Goal: Answer question/provide support: Answer question/provide support

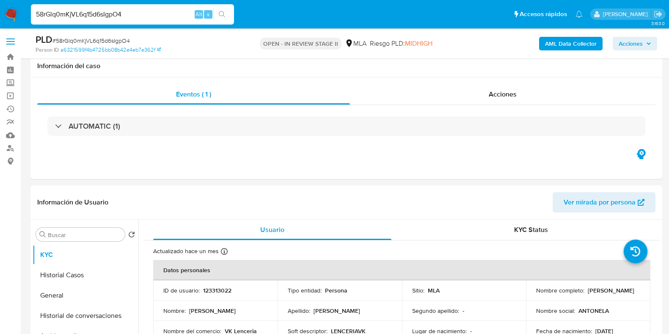
select select "10"
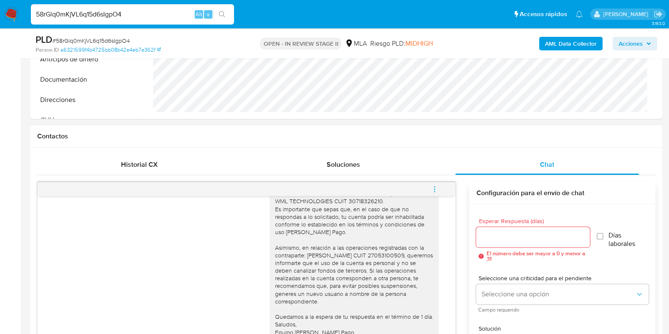
scroll to position [1110, 0]
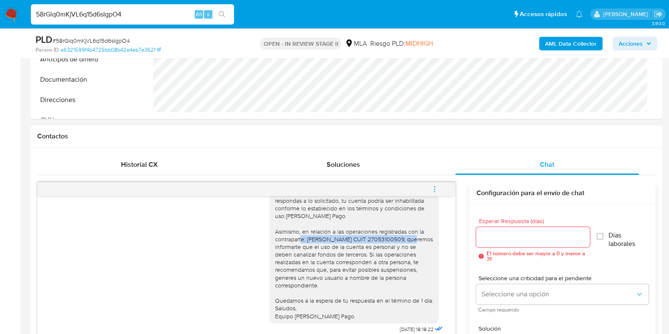
drag, startPoint x: 299, startPoint y: 246, endPoint x: 417, endPoint y: 248, distance: 117.2
click at [417, 248] on div "Hola, Gracias por tu respuesta. Te consultamos si tuviste oportunidad de reunir…" at bounding box center [354, 235] width 159 height 169
drag, startPoint x: 417, startPoint y: 246, endPoint x: 300, endPoint y: 248, distance: 117.6
click at [300, 248] on div "Hola, Gracias por tu respuesta. Te consultamos si tuviste oportunidad de reunir…" at bounding box center [354, 235] width 159 height 169
copy div "ELIDA BEA CHIARAVIGLIO CUIT 27053100509"
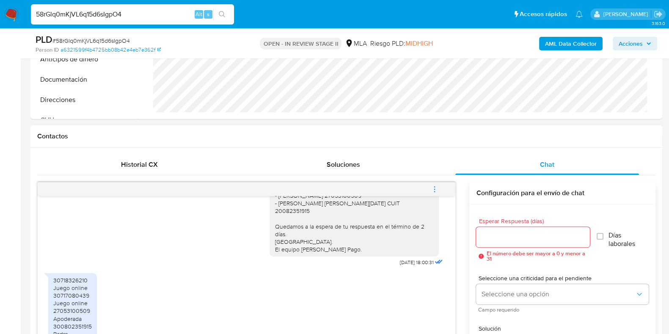
scroll to position [476, 0]
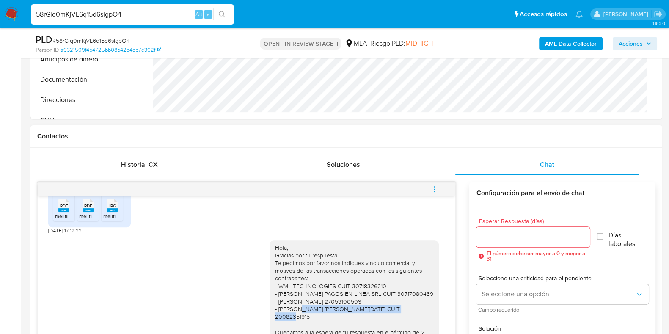
drag, startPoint x: 271, startPoint y: 325, endPoint x: 394, endPoint y: 323, distance: 123.5
click at [394, 323] on div "Hola, Gracias por tu respuesta. Te pedimos por favor nos indiques vinculo comer…" at bounding box center [354, 301] width 159 height 115
copy div "VALEK ROBERTO DOMINGO CUIT 20082351915"
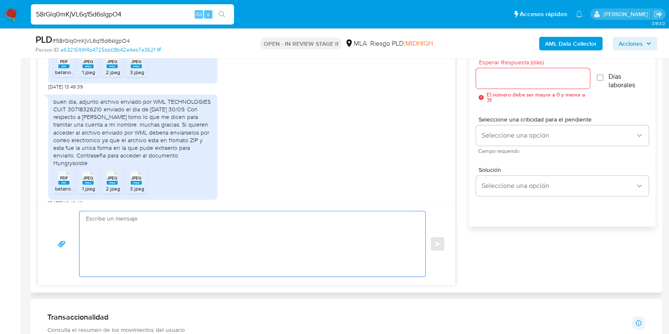
click at [216, 218] on textarea at bounding box center [250, 243] width 329 height 65
paste textarea "Hola, ¡Muchas gracias por tu respuesta! Confirmamos la recepción de la document…"
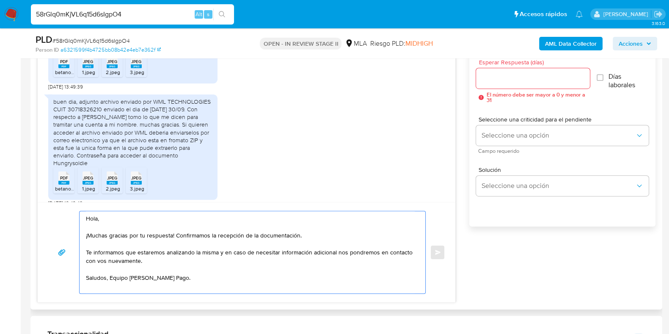
type textarea "Hola, ¡Muchas gracias por tu respuesta! Confirmamos la recepción de la document…"
click at [503, 76] on input "Esperar Respuesta (días)" at bounding box center [532, 78] width 113 height 11
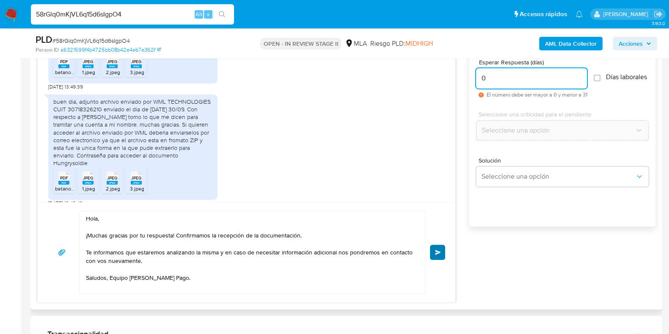
type input "0"
click at [440, 250] on span "Enviar" at bounding box center [438, 252] width 6 height 5
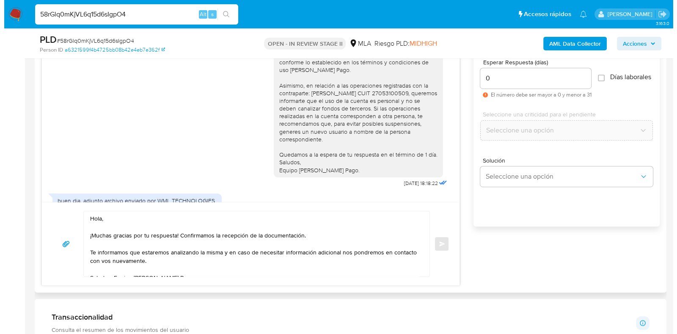
scroll to position [317, 0]
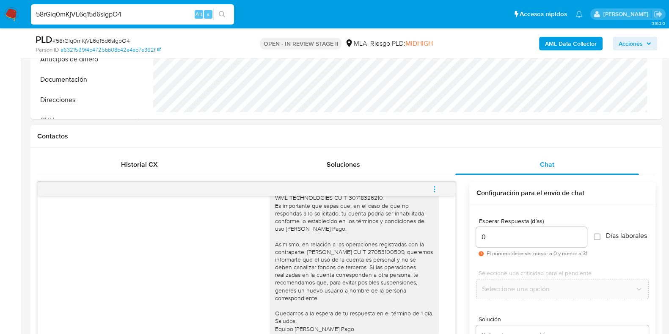
click at [435, 185] on icon "menu-action" at bounding box center [435, 189] width 8 height 8
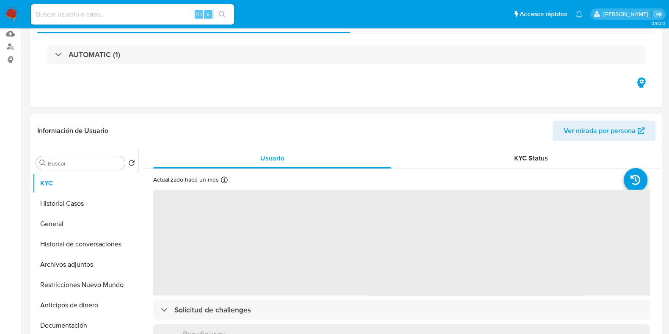
select select "10"
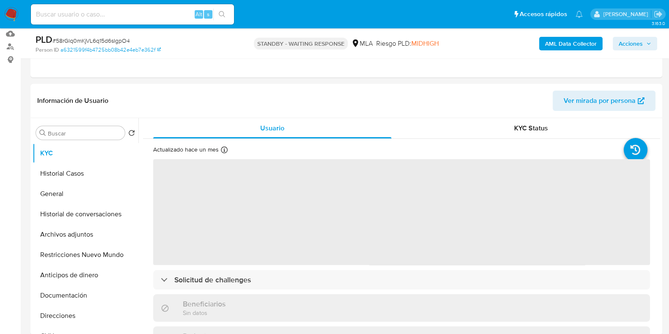
scroll to position [105, 0]
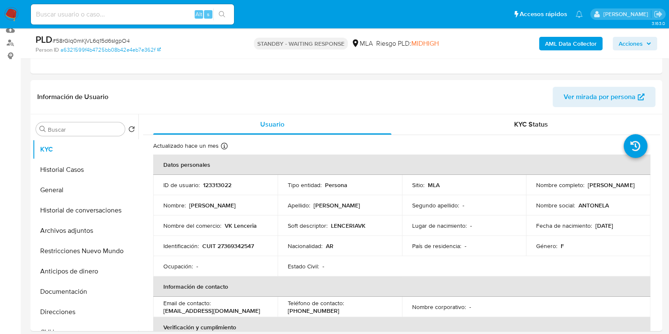
click at [99, 43] on span "# 58rGlq0mKjVL6q15d6sIgpO4" at bounding box center [90, 40] width 77 height 8
copy span "58rGlq0mKjVL6q15d6sIgpO4"
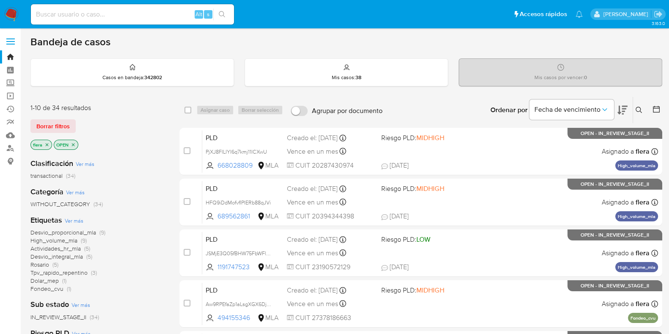
click at [638, 107] on icon at bounding box center [638, 110] width 7 height 7
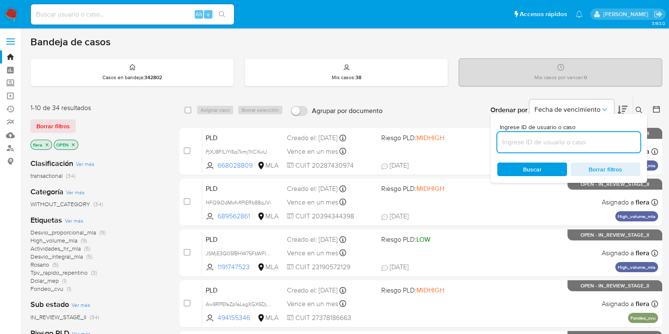
click at [558, 137] on input at bounding box center [568, 142] width 143 height 11
type input "58rGlq0mKjVL6q15d6sIgpO4"
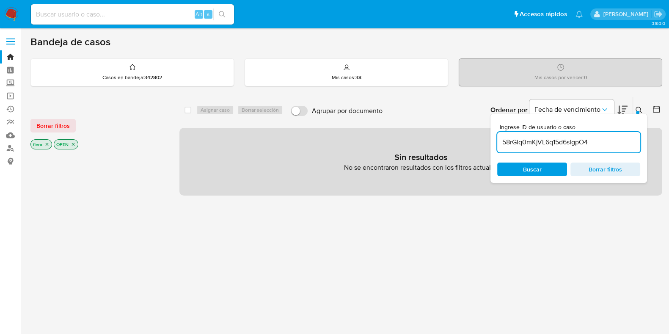
click at [75, 145] on icon "close-filter" at bounding box center [73, 144] width 5 height 5
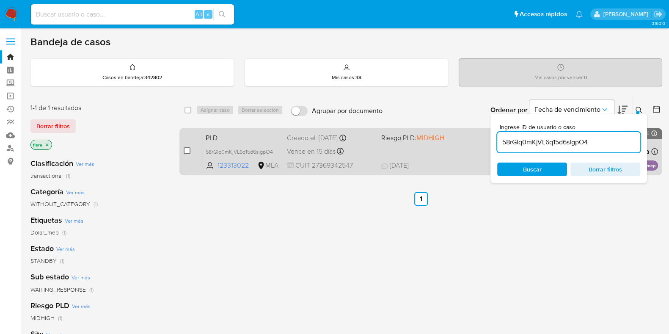
click at [188, 147] on input "checkbox" at bounding box center [187, 150] width 7 height 7
checkbox input "true"
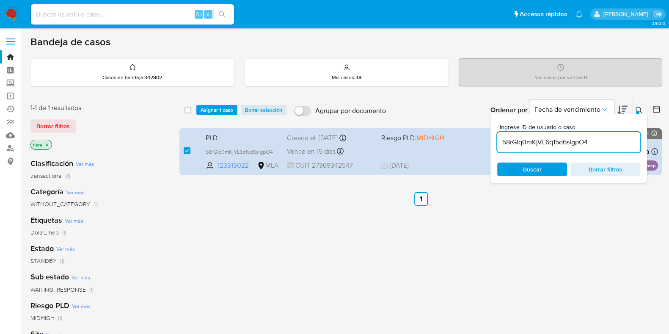
click at [213, 102] on div "select-all-cases-checkbox Asignar 1 caso Borrar selección Agrupar por documento…" at bounding box center [420, 110] width 483 height 26
click at [211, 108] on span "Asignar 1 caso" at bounding box center [216, 110] width 33 height 8
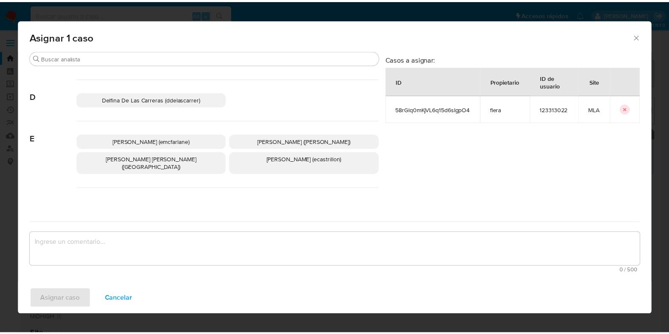
scroll to position [159, 0]
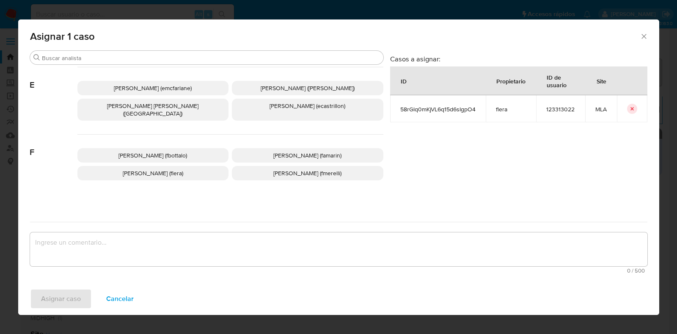
click at [192, 166] on p "Florencia Cecilia Lera (flera)" at bounding box center [152, 173] width 151 height 14
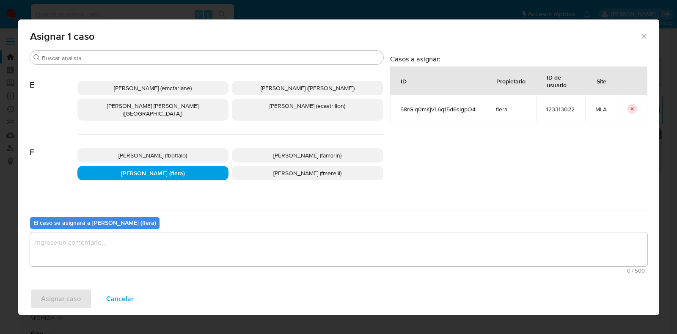
drag, startPoint x: 148, startPoint y: 248, endPoint x: 110, endPoint y: 280, distance: 50.1
click at [148, 248] on textarea "assign-modal" at bounding box center [338, 249] width 617 height 34
click at [70, 297] on span "Asignar caso" at bounding box center [61, 298] width 40 height 19
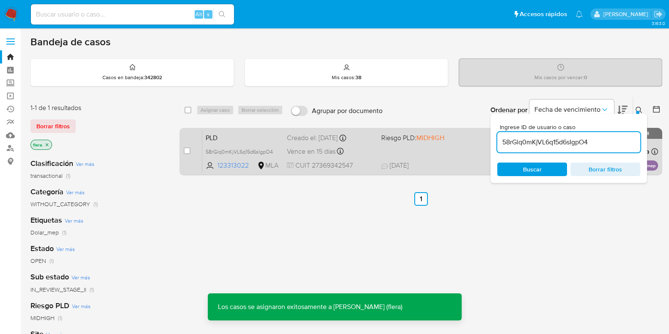
click at [245, 140] on span "PLD" at bounding box center [243, 137] width 74 height 11
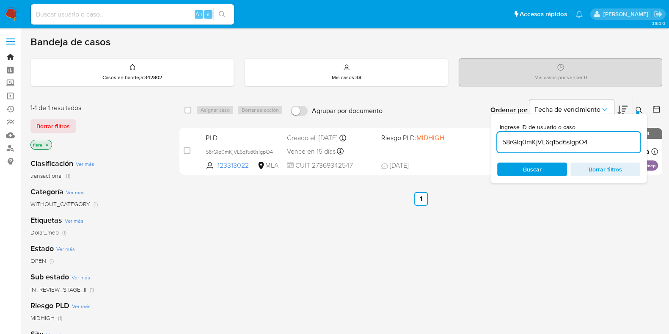
click at [8, 56] on link "Bandeja" at bounding box center [50, 56] width 101 height 13
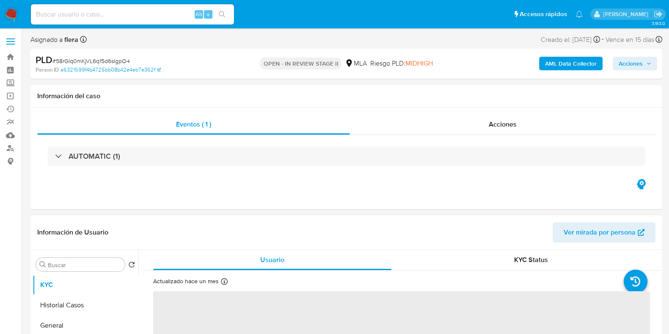
select select "10"
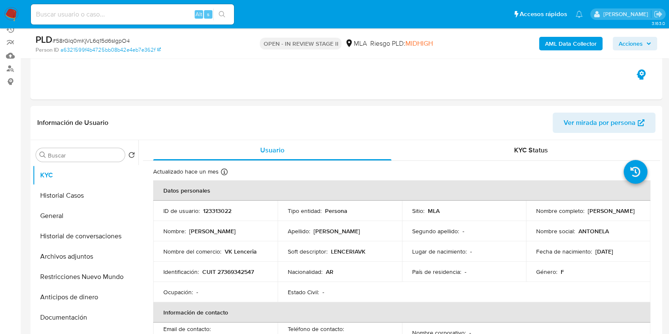
scroll to position [105, 0]
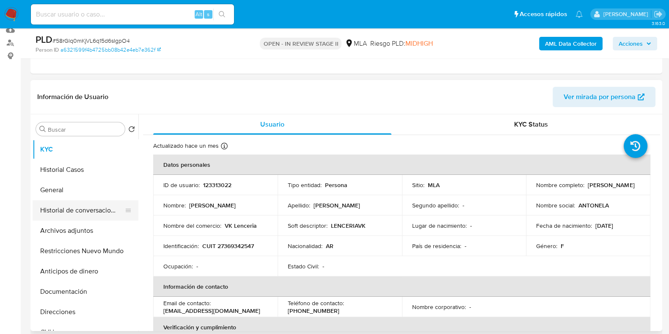
click at [97, 212] on button "Historial de conversaciones" at bounding box center [82, 210] width 99 height 20
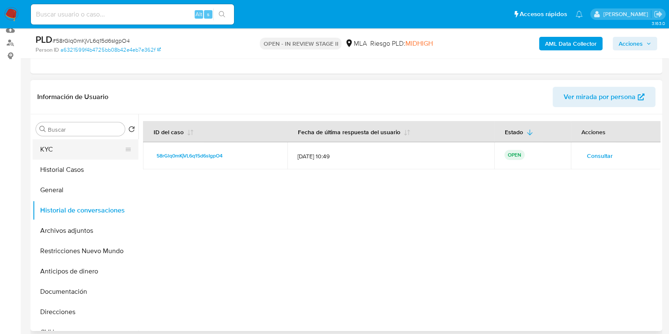
click at [74, 149] on button "KYC" at bounding box center [82, 149] width 99 height 20
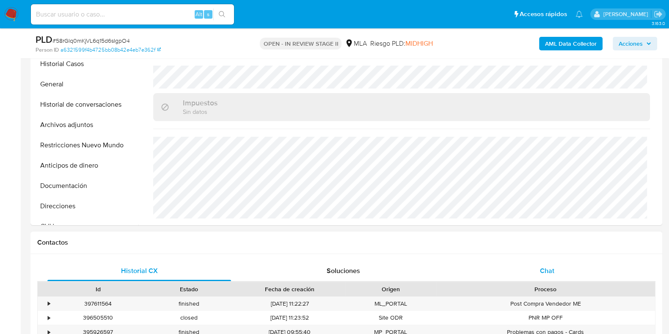
scroll to position [317, 0]
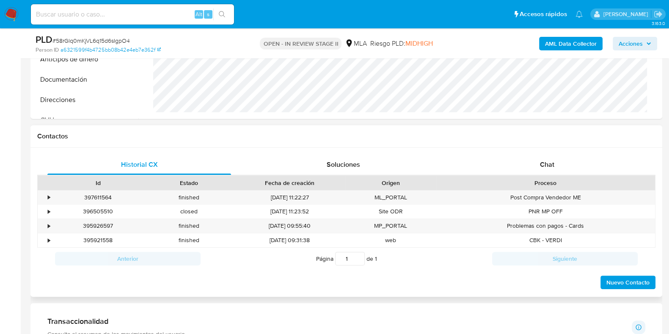
click at [541, 177] on div "Proceso" at bounding box center [545, 183] width 219 height 14
click at [542, 166] on span "Chat" at bounding box center [547, 164] width 14 height 10
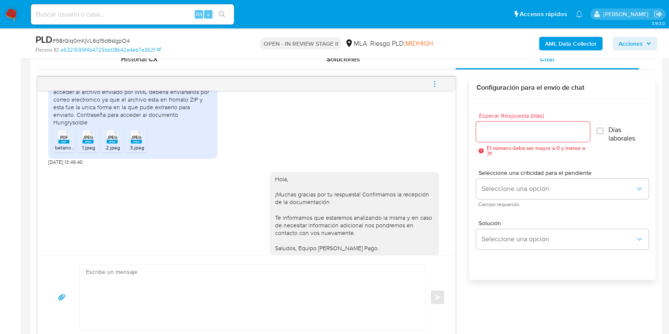
scroll to position [651, 0]
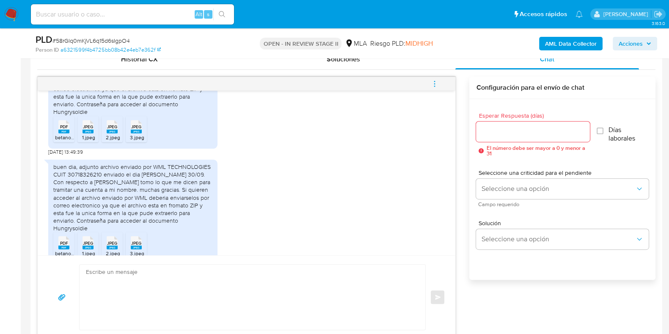
click at [431, 85] on icon "menu-action" at bounding box center [435, 84] width 8 height 8
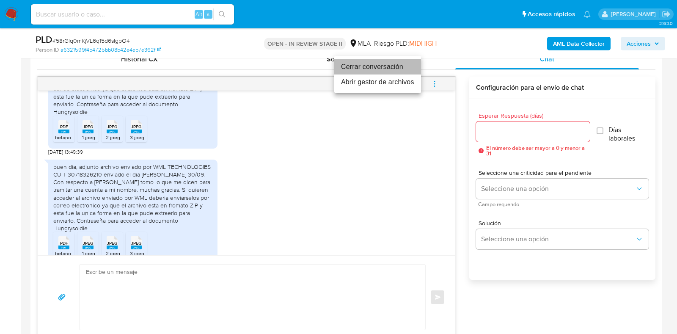
click at [370, 66] on li "Cerrar conversación" at bounding box center [377, 66] width 87 height 15
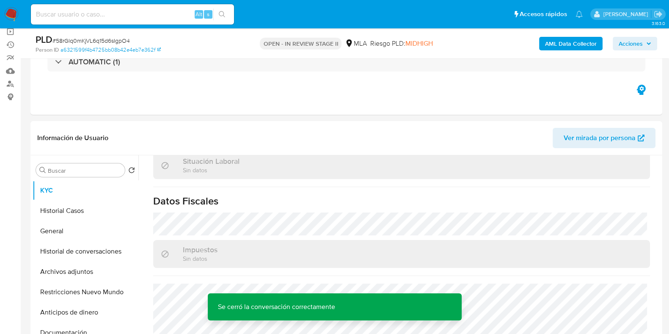
scroll to position [52, 0]
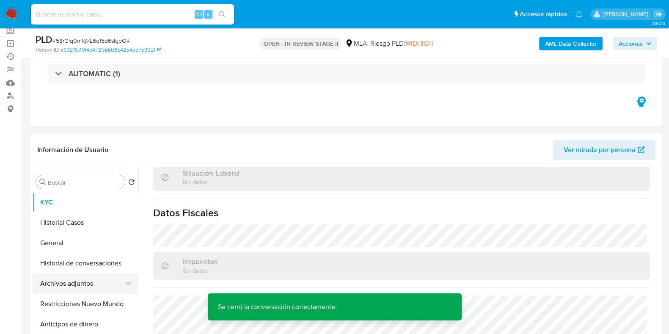
click at [60, 286] on button "Archivos adjuntos" at bounding box center [82, 283] width 99 height 20
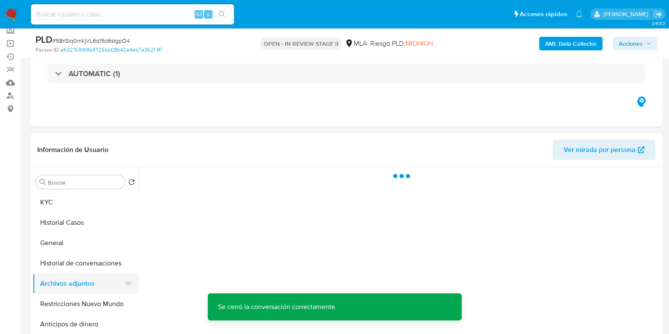
scroll to position [0, 0]
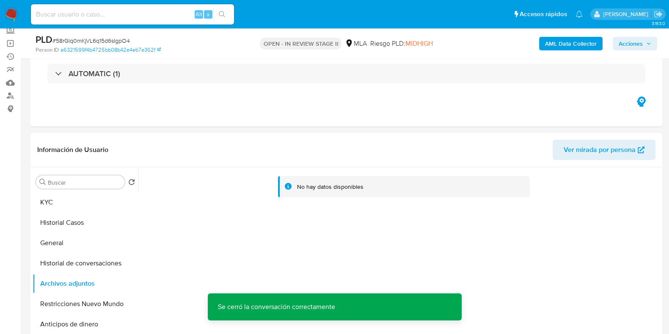
click at [554, 40] on b "AML Data Collector" at bounding box center [571, 44] width 52 height 14
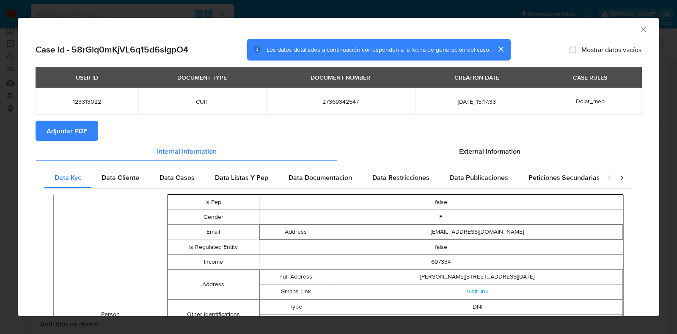
click at [83, 133] on span "Adjuntar PDF" at bounding box center [67, 130] width 41 height 19
click at [639, 27] on icon "Cerrar ventana" at bounding box center [643, 29] width 8 height 8
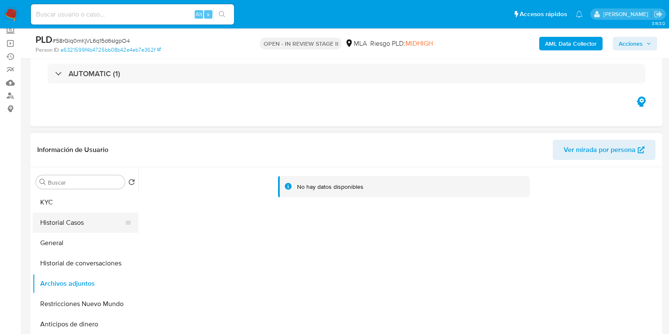
click at [84, 222] on button "Historial Casos" at bounding box center [82, 222] width 99 height 20
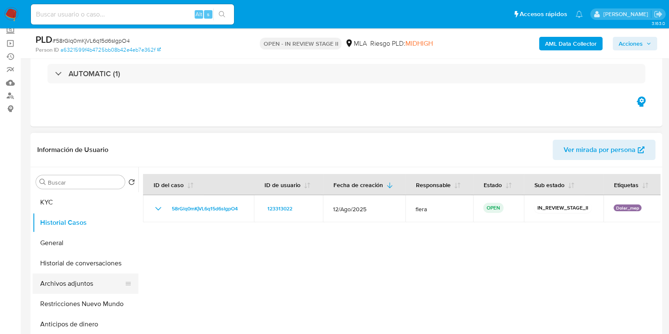
click at [67, 285] on button "Archivos adjuntos" at bounding box center [82, 283] width 99 height 20
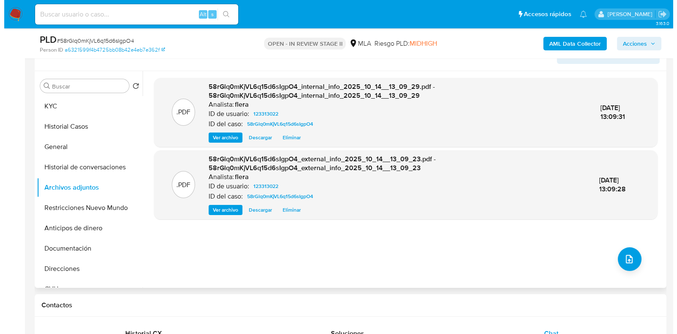
scroll to position [159, 0]
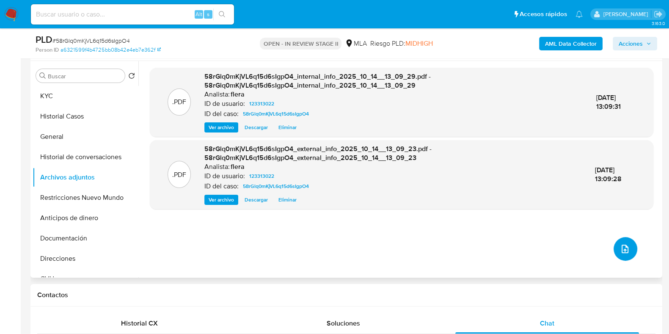
click at [620, 252] on icon "upload-file" at bounding box center [625, 249] width 10 height 10
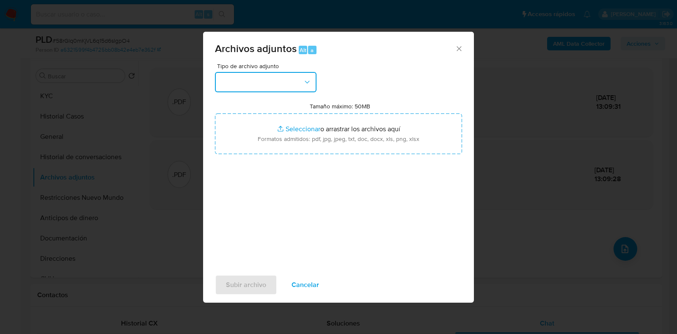
click at [286, 88] on button "button" at bounding box center [266, 82] width 102 height 20
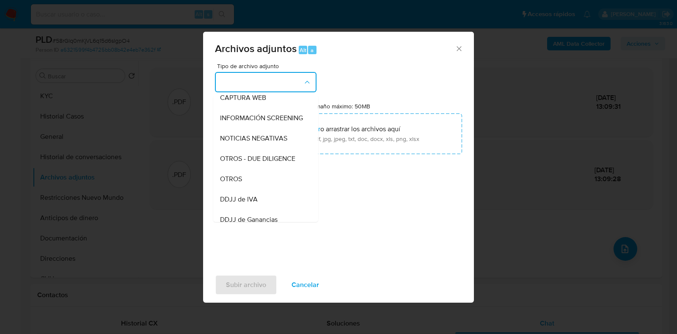
scroll to position [105, 0]
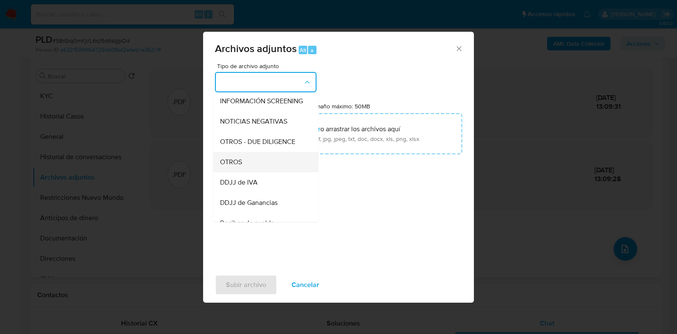
click at [252, 169] on div "OTROS" at bounding box center [263, 162] width 86 height 20
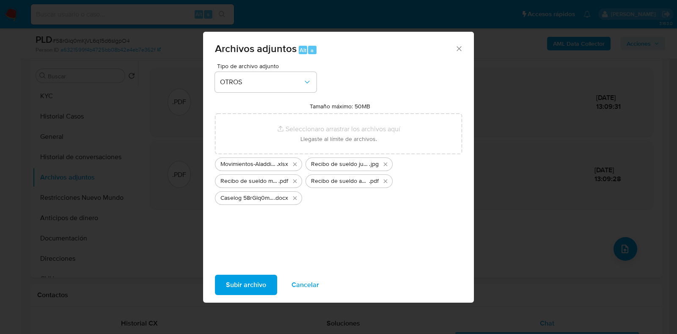
drag, startPoint x: 417, startPoint y: 122, endPoint x: 247, endPoint y: 280, distance: 232.0
click at [247, 280] on span "Subir archivo" at bounding box center [246, 284] width 40 height 19
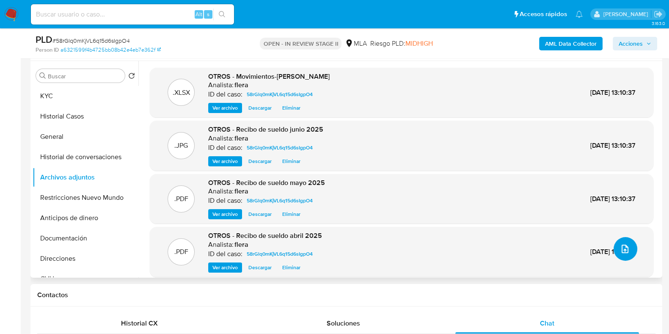
click at [615, 251] on button "upload-file" at bounding box center [625, 249] width 24 height 24
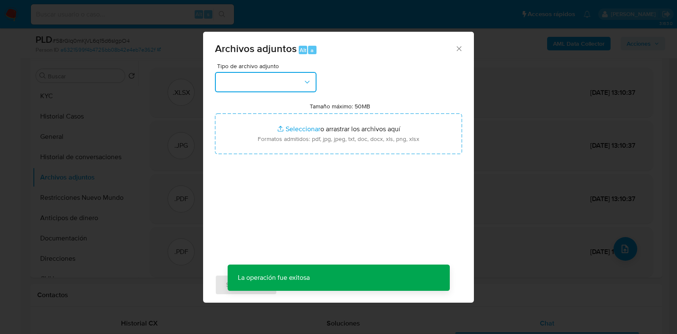
click at [283, 87] on button "button" at bounding box center [266, 82] width 102 height 20
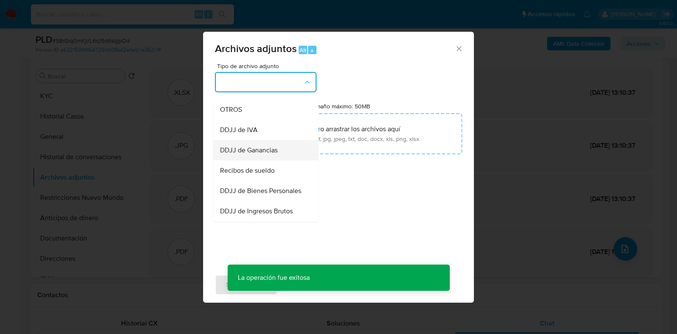
scroll to position [159, 0]
click at [256, 112] on div "OTROS" at bounding box center [263, 109] width 86 height 20
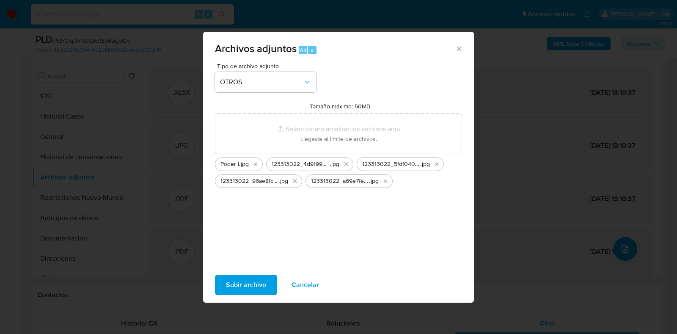
click at [235, 282] on span "Subir archivo" at bounding box center [246, 284] width 40 height 19
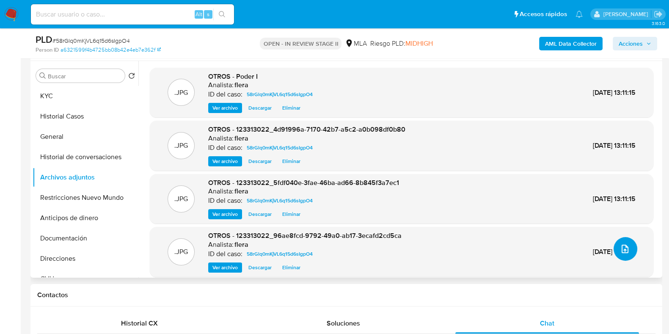
click at [630, 244] on button "upload-file" at bounding box center [625, 249] width 24 height 24
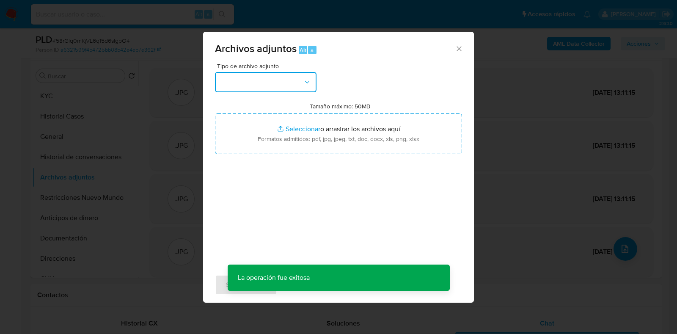
click at [274, 77] on button "button" at bounding box center [266, 82] width 102 height 20
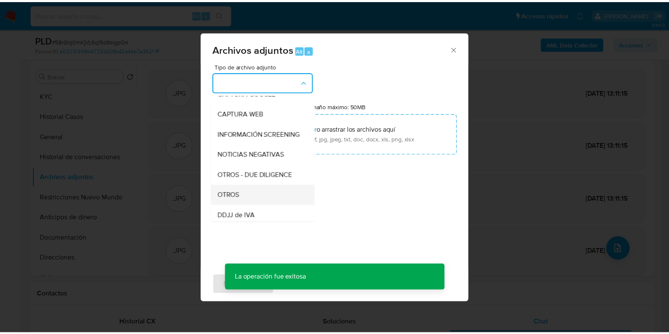
scroll to position [105, 0]
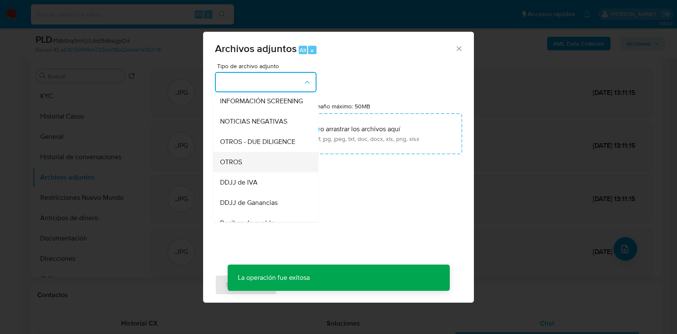
click at [260, 164] on div "OTROS" at bounding box center [263, 162] width 86 height 20
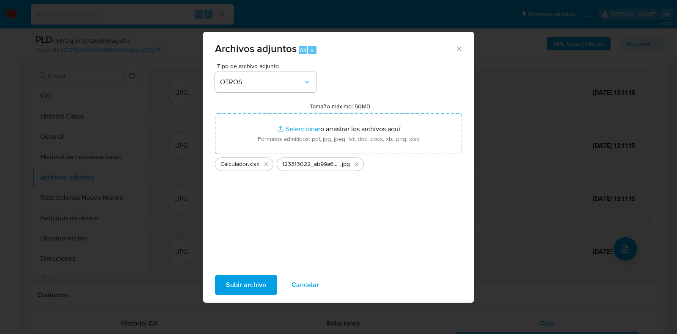
click at [241, 287] on span "Subir archivo" at bounding box center [246, 284] width 40 height 19
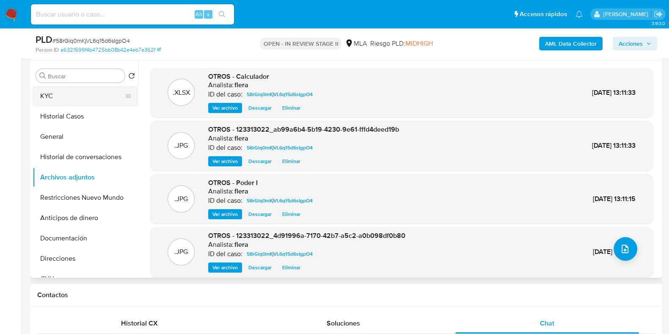
click at [55, 95] on button "KYC" at bounding box center [82, 96] width 99 height 20
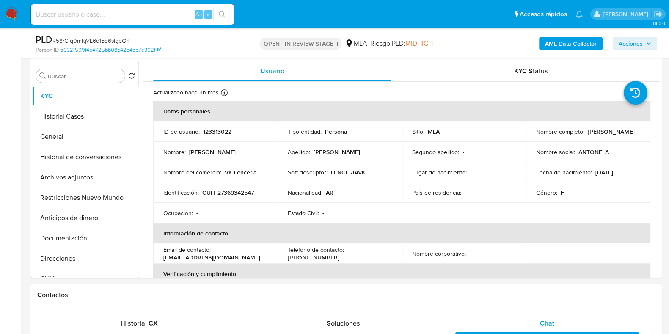
click at [584, 292] on h1 "Contactos" at bounding box center [346, 295] width 618 height 8
click at [79, 159] on button "Historial de conversaciones" at bounding box center [82, 157] width 99 height 20
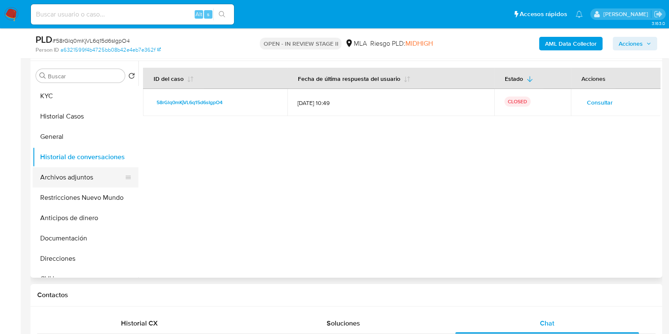
click at [58, 181] on button "Archivos adjuntos" at bounding box center [82, 177] width 99 height 20
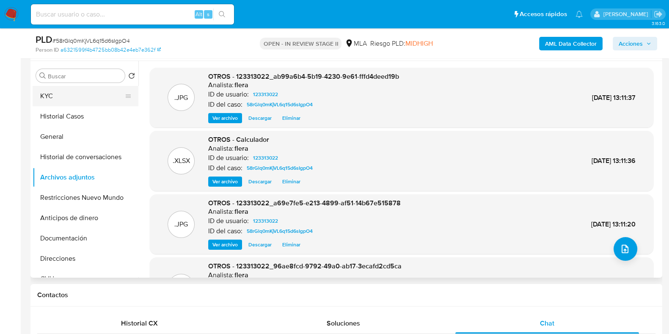
click at [66, 100] on button "KYC" at bounding box center [82, 96] width 99 height 20
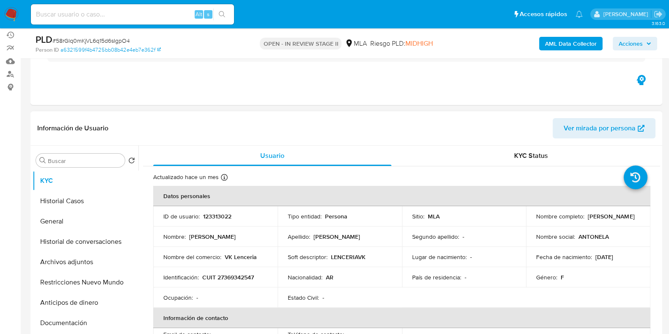
scroll to position [0, 0]
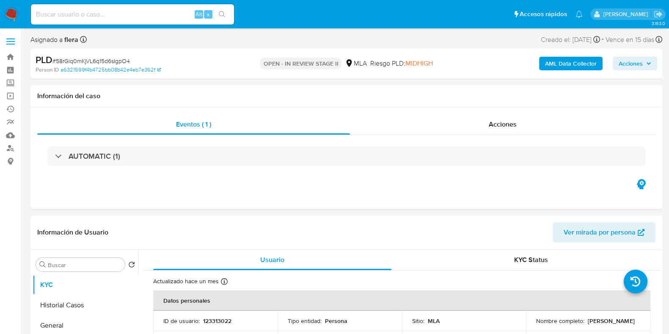
click at [640, 62] on span "Acciones" at bounding box center [630, 64] width 24 height 14
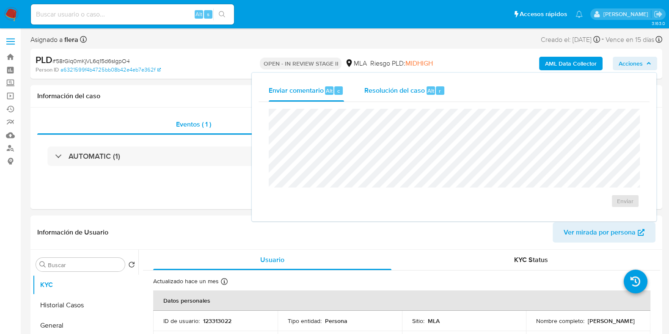
click at [406, 84] on div "Resolución del caso Alt r" at bounding box center [404, 91] width 81 height 22
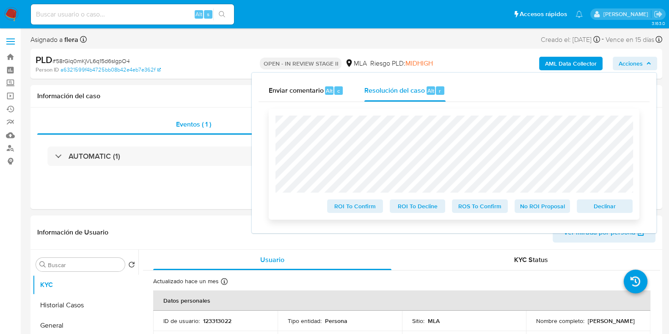
click at [549, 206] on span "No ROI Proposal" at bounding box center [542, 206] width 44 height 12
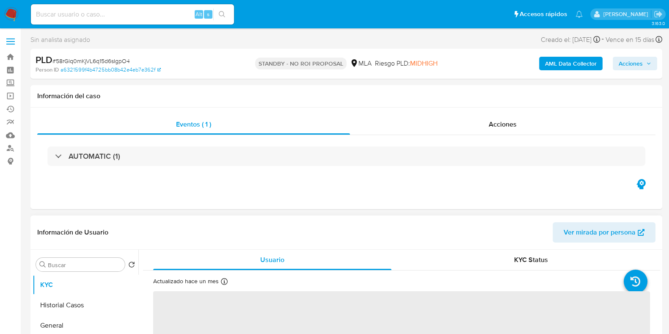
select select "10"
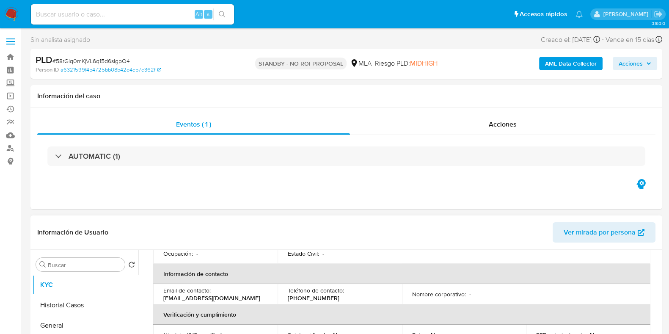
scroll to position [159, 0]
